Goal: Transaction & Acquisition: Book appointment/travel/reservation

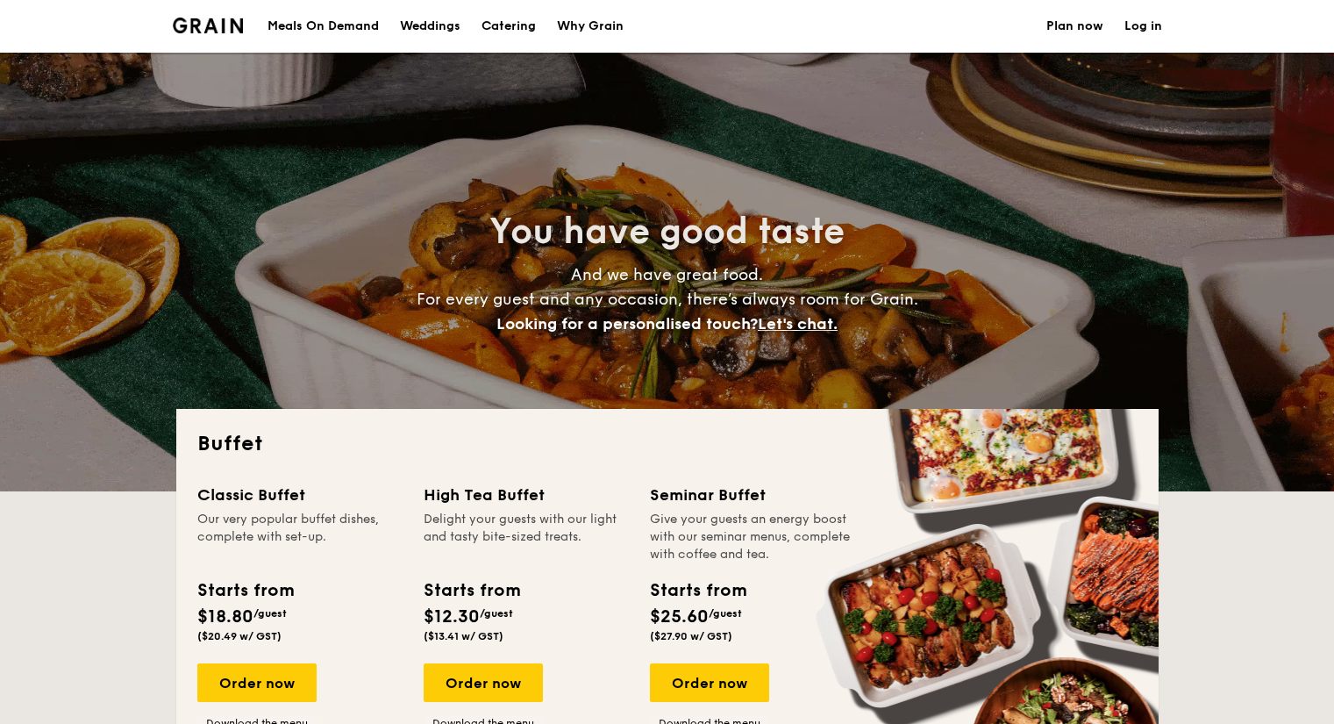
select select
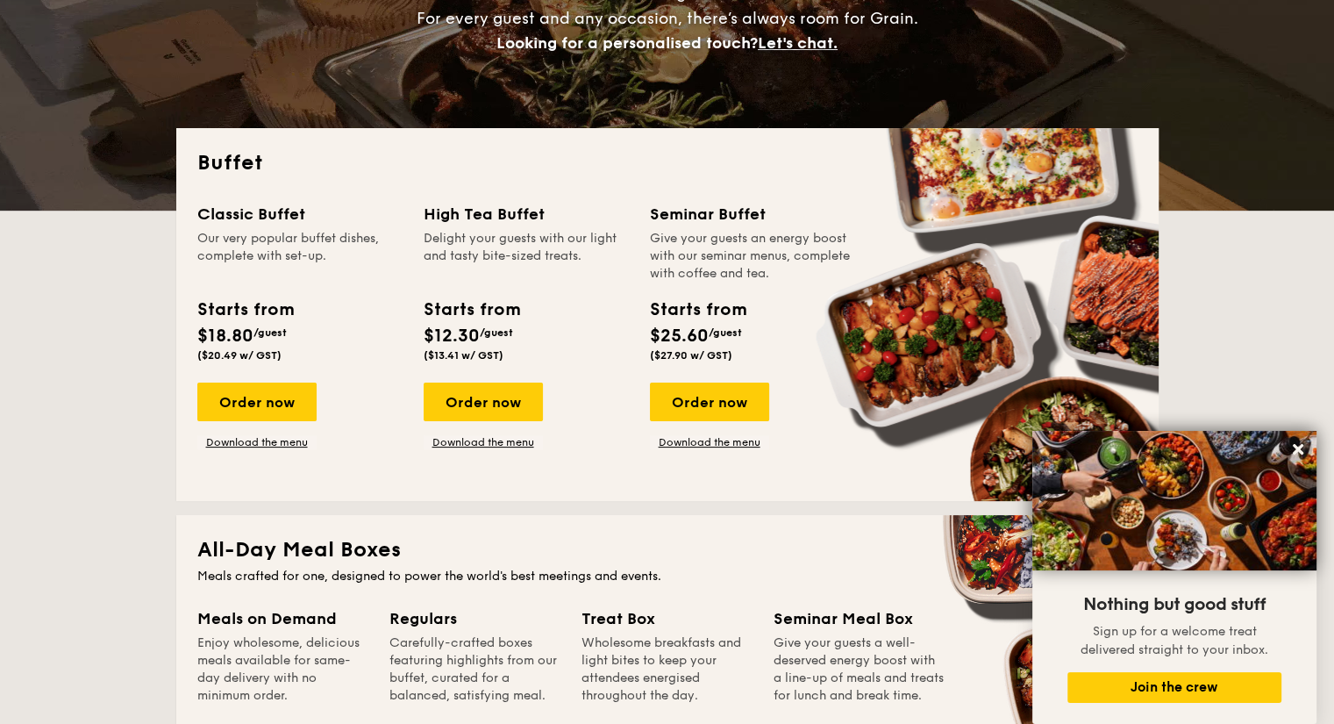
scroll to position [282, 0]
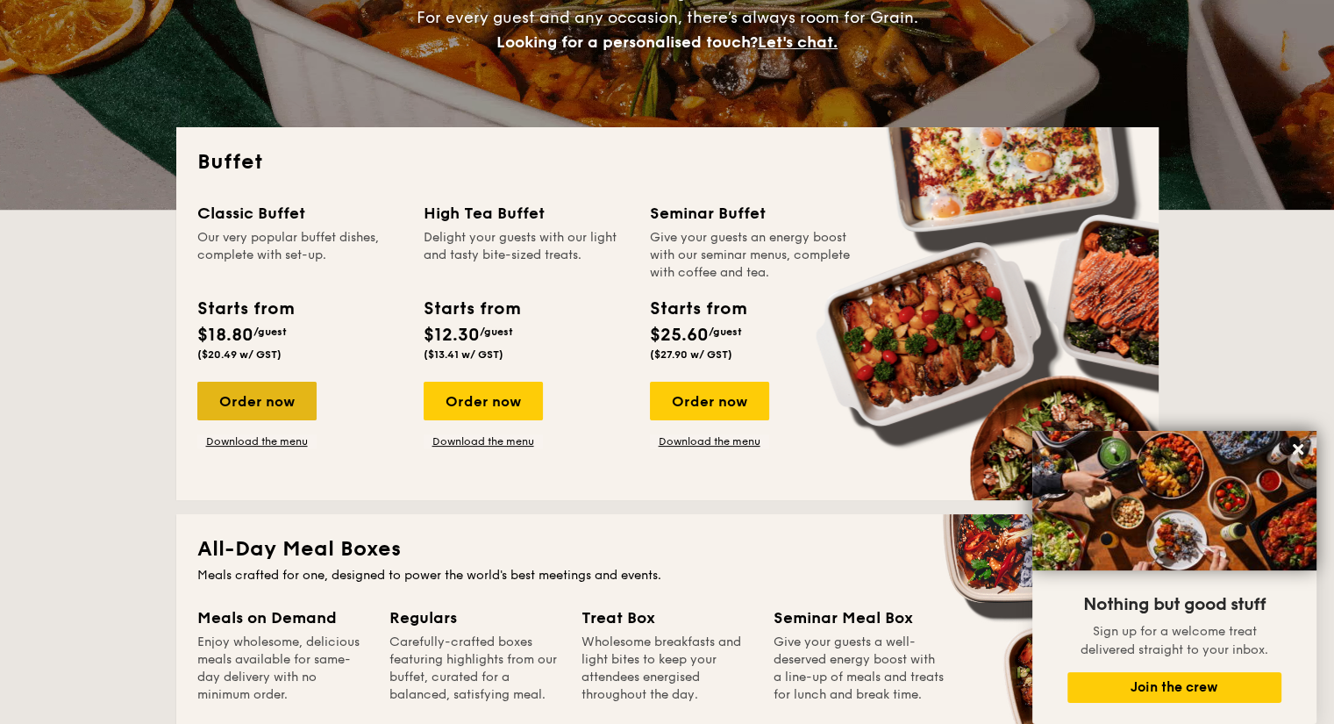
click at [243, 417] on div "Order now" at bounding box center [256, 401] width 119 height 39
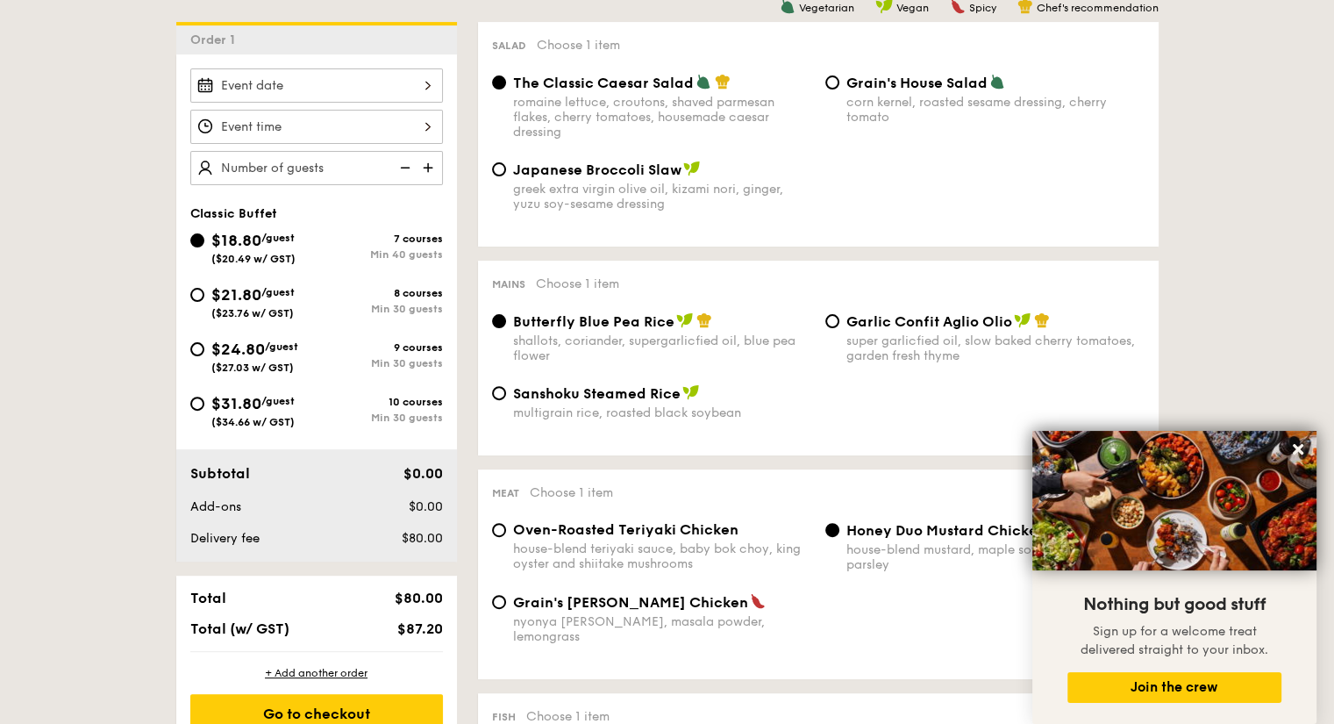
scroll to position [472, 0]
click at [205, 293] on div "$21.80 /guest ($23.76 w/ GST)" at bounding box center [253, 301] width 126 height 37
click at [204, 293] on input "$21.80 /guest ($23.76 w/ GST) 8 courses Min 30 guests" at bounding box center [197, 296] width 14 height 14
radio input "true"
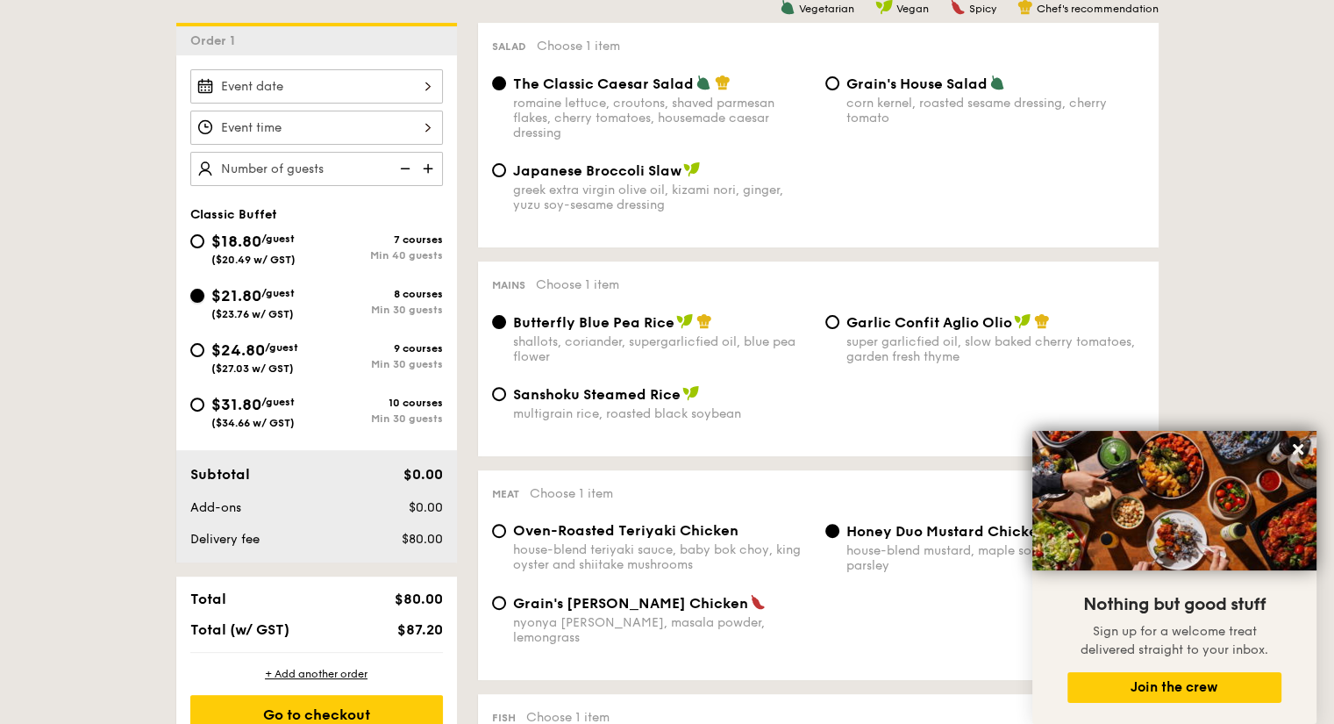
radio input "true"
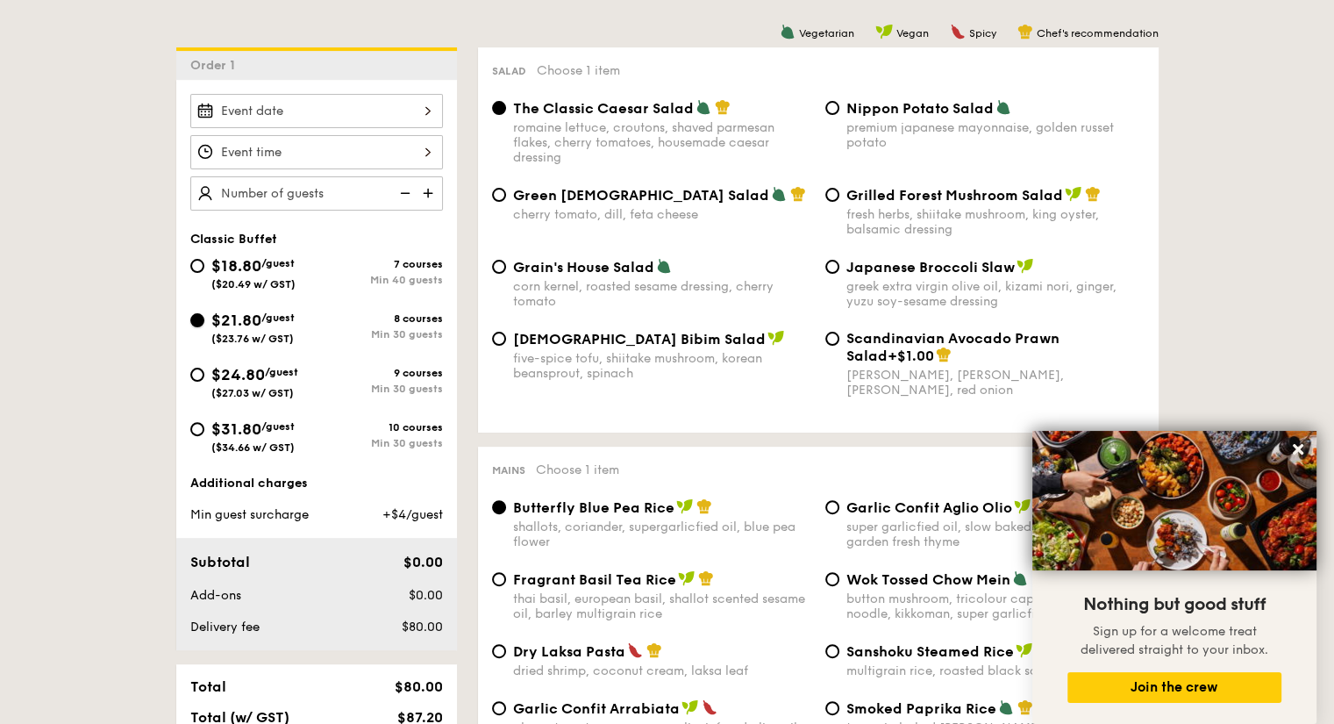
scroll to position [482, 0]
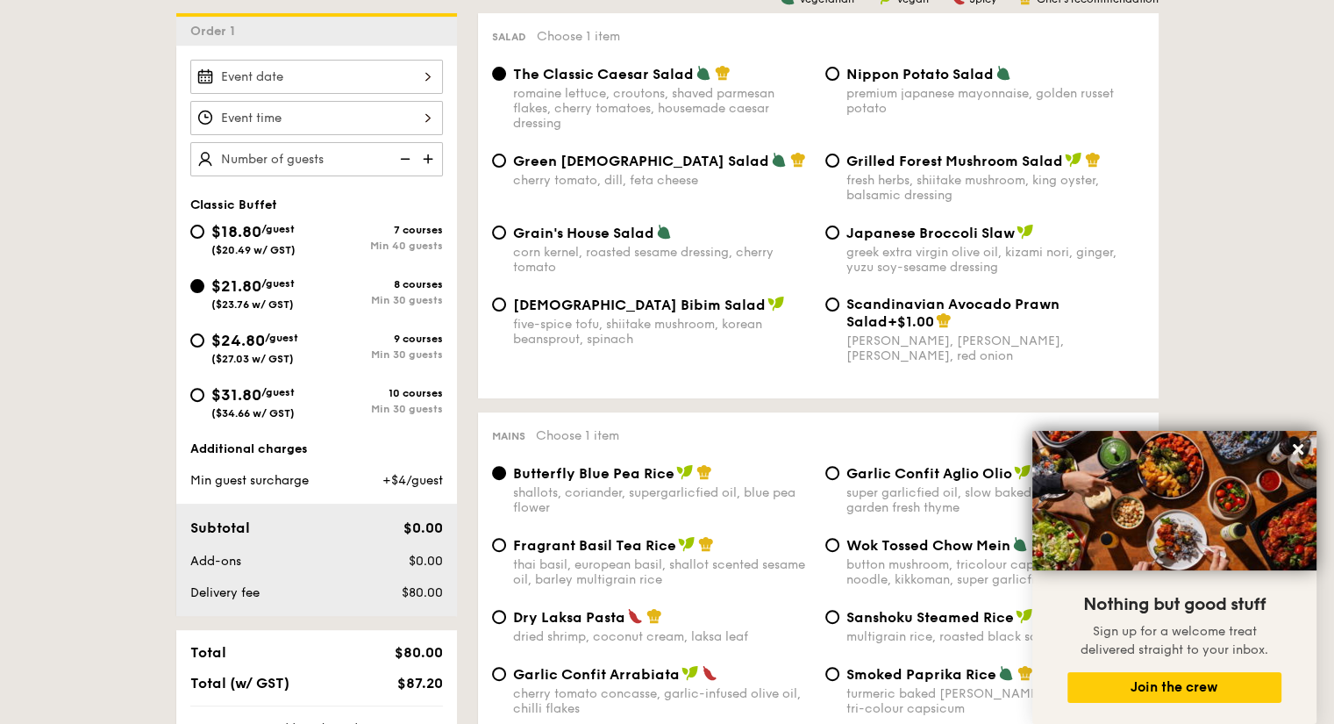
click at [401, 73] on div at bounding box center [316, 77] width 253 height 34
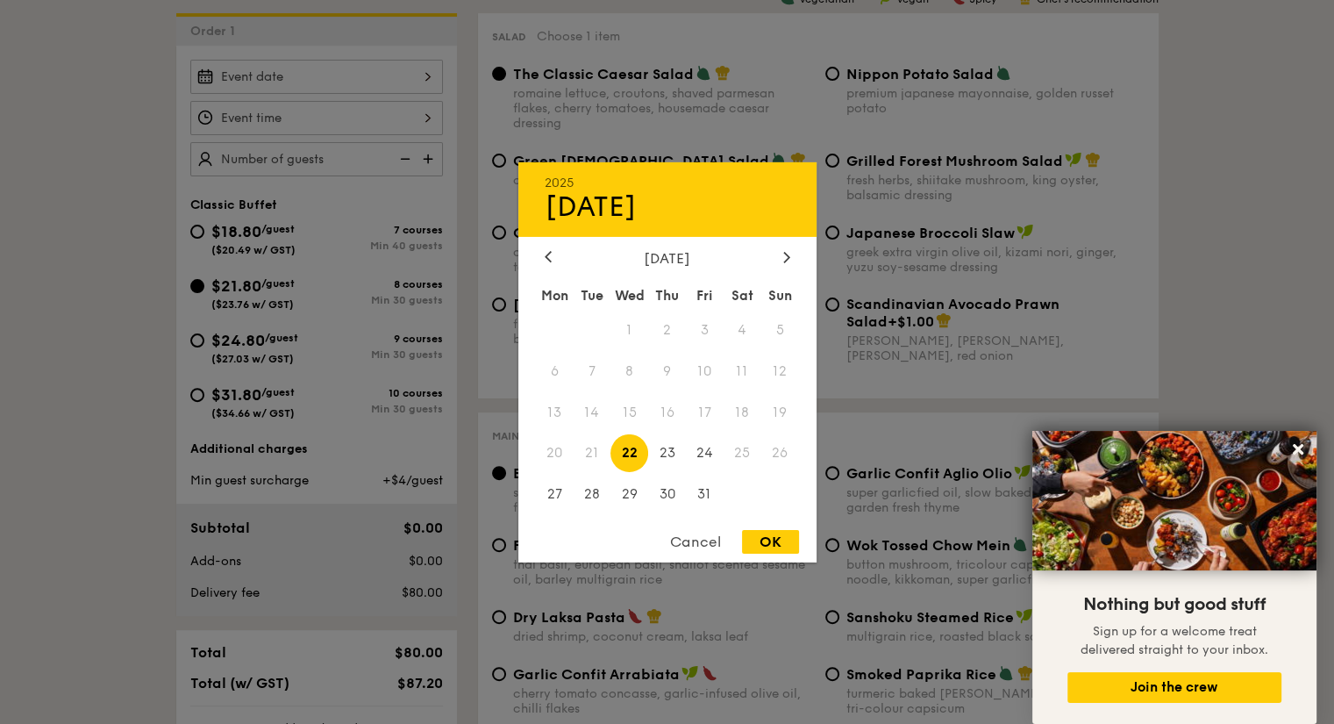
click at [750, 447] on span "25" at bounding box center [743, 453] width 38 height 38
click at [700, 542] on div "Cancel" at bounding box center [696, 542] width 86 height 24
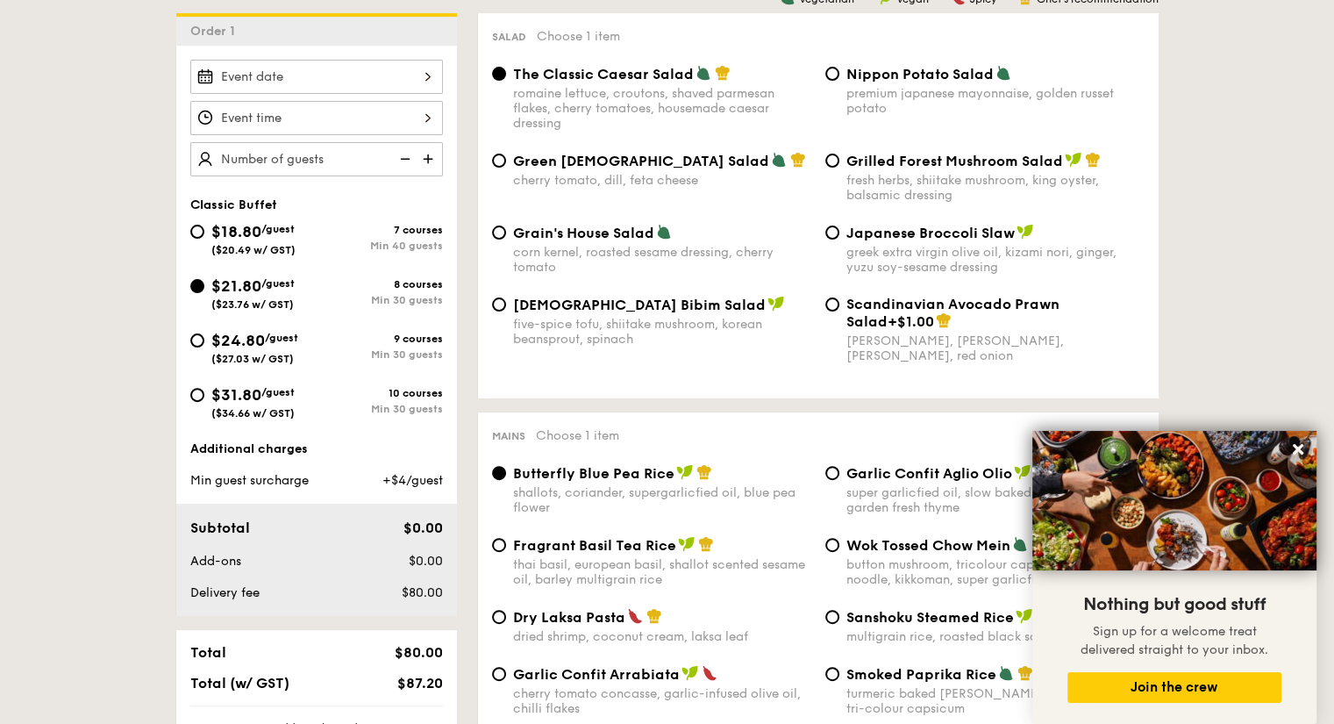
click at [195, 244] on div "$18.80 /guest ($20.49 w/ GST)" at bounding box center [253, 237] width 126 height 37
click at [195, 239] on input "$18.80 /guest ($20.49 w/ GST) 7 courses Min 40 guests" at bounding box center [197, 232] width 14 height 14
radio input "true"
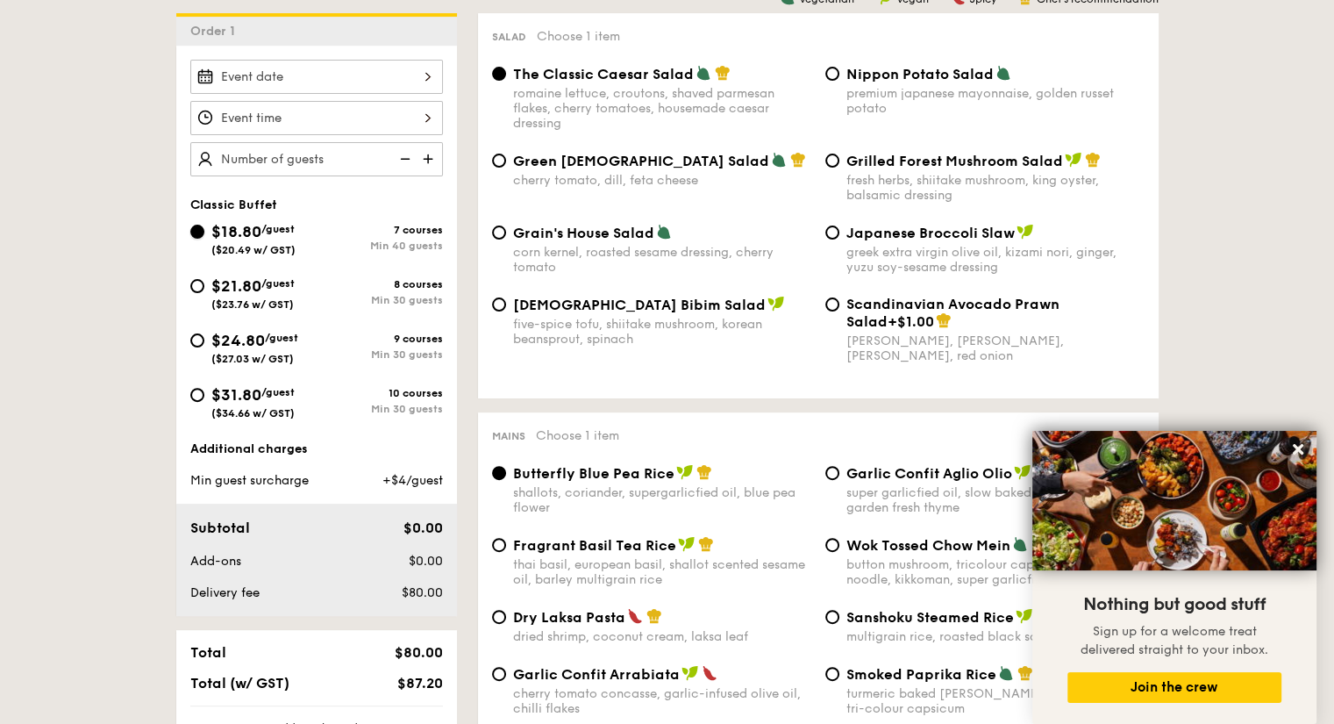
radio input "true"
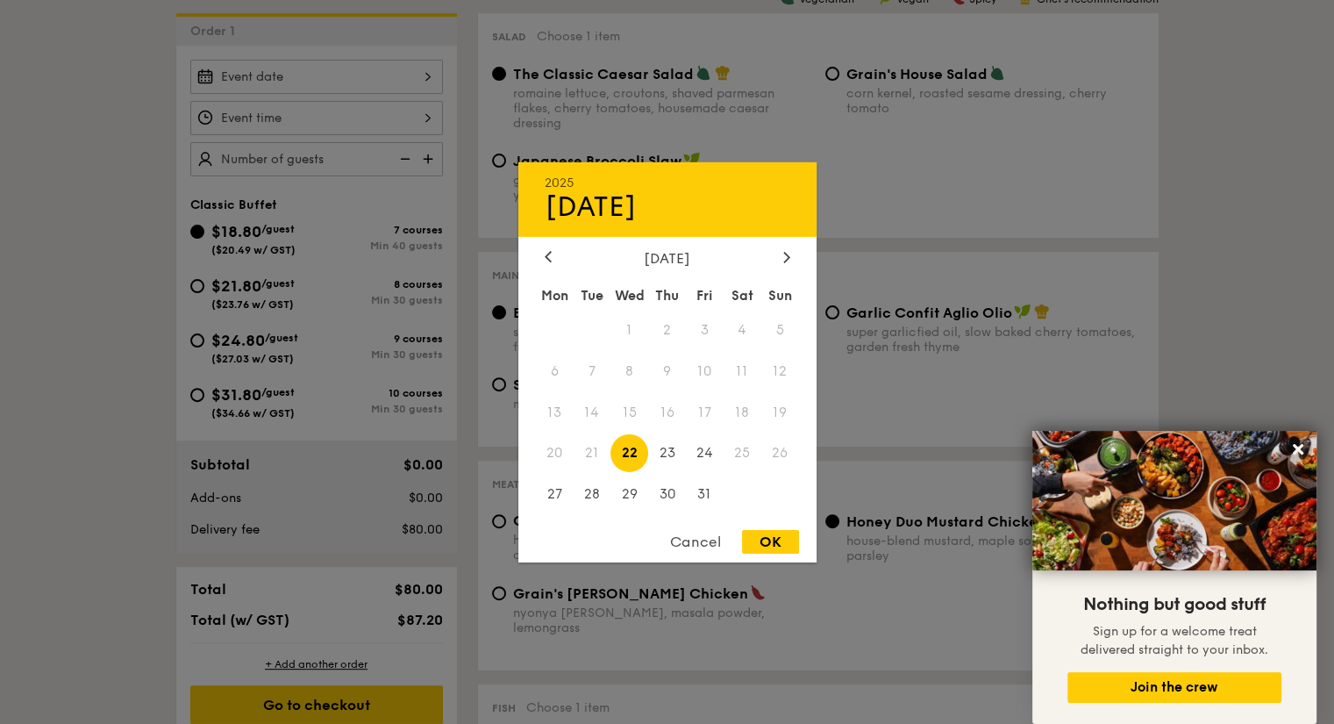
click at [400, 85] on div "2025 Oct [DATE] Tue Wed Thu Fri Sat Sun 1 2 3 4 5 6 7 8 9 10 11 12 13 14 15 16 …" at bounding box center [316, 77] width 253 height 34
click at [612, 135] on div at bounding box center [667, 362] width 1334 height 724
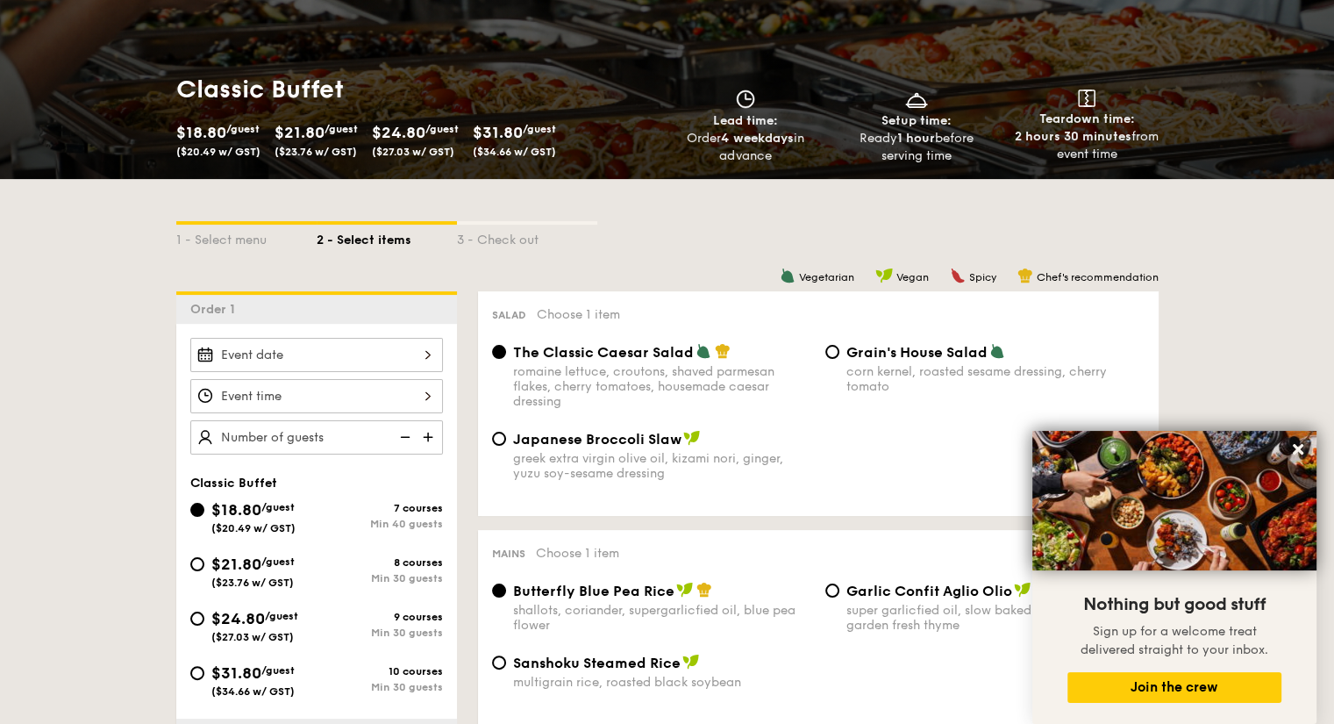
scroll to position [189, 0]
